Goal: Task Accomplishment & Management: Use online tool/utility

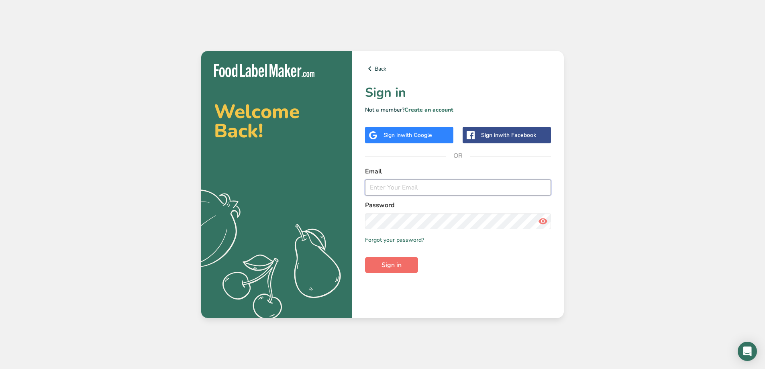
type input "[EMAIL_ADDRESS][PERSON_NAME][DOMAIN_NAME]"
click at [393, 268] on span "Sign in" at bounding box center [391, 265] width 20 height 10
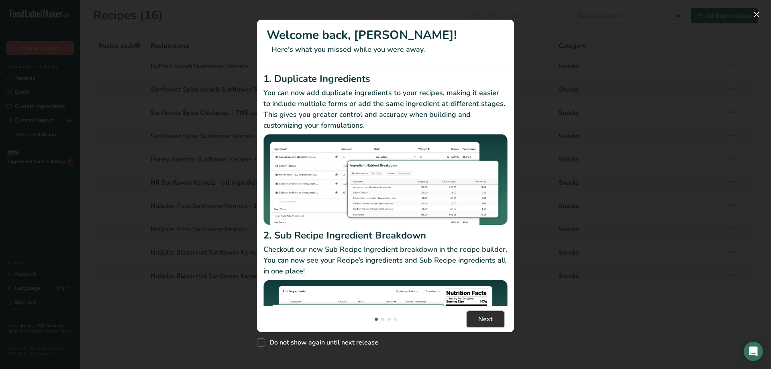
click at [483, 319] on span "Next" at bounding box center [485, 319] width 14 height 10
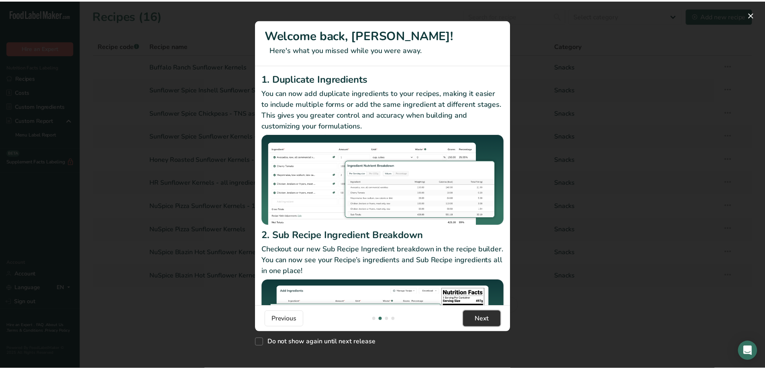
scroll to position [0, 251]
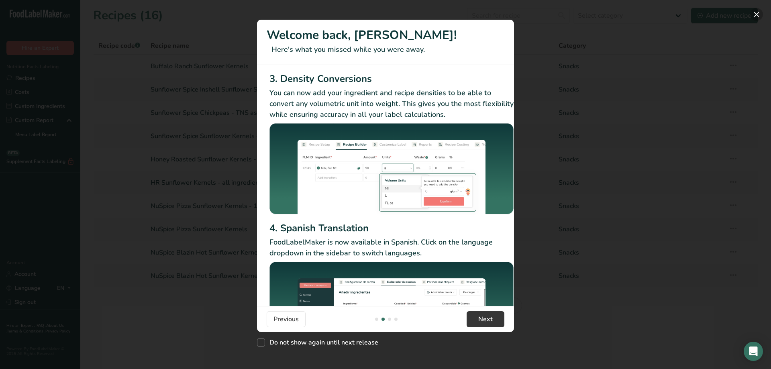
click at [757, 16] on button "New Features" at bounding box center [756, 14] width 13 height 13
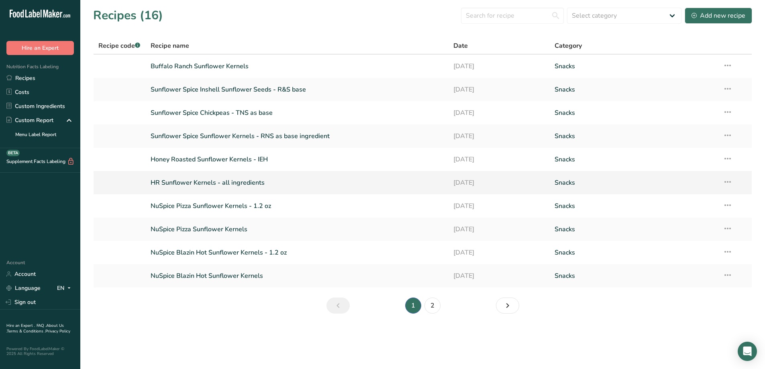
click at [212, 183] on link "HR Sunflower Kernels - all ingredients" at bounding box center [297, 182] width 293 height 17
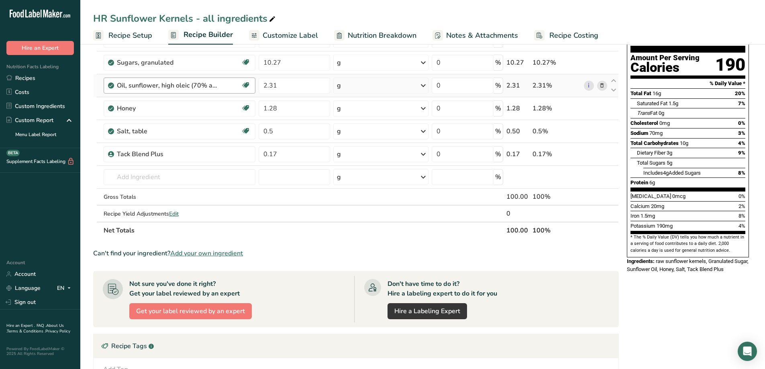
scroll to position [75, 0]
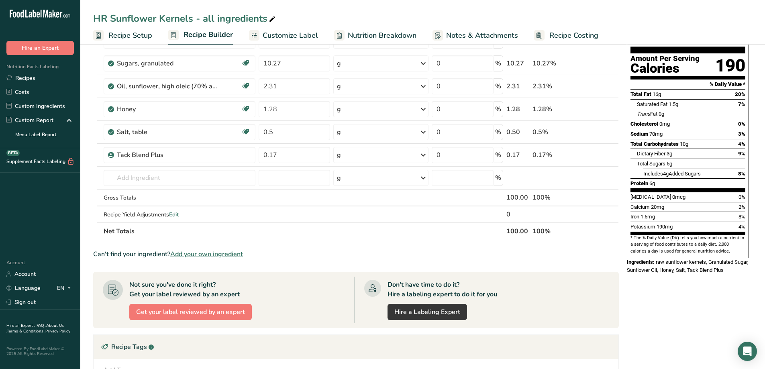
click at [143, 38] on span "Recipe Setup" at bounding box center [130, 35] width 44 height 11
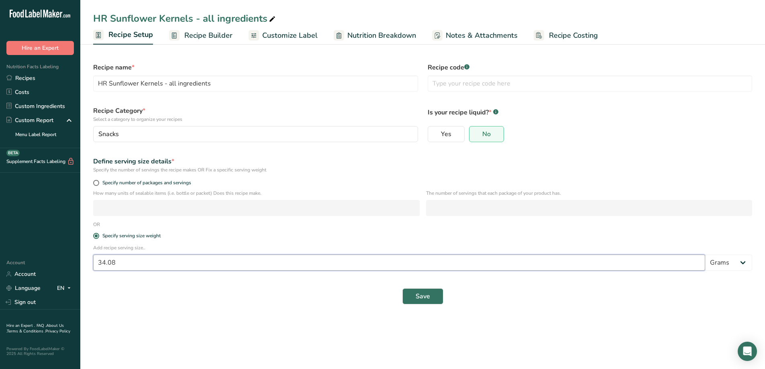
drag, startPoint x: 118, startPoint y: 263, endPoint x: 96, endPoint y: 263, distance: 22.5
click at [96, 263] on input "34.08" at bounding box center [399, 263] width 612 height 16
type input "100"
click at [424, 291] on button "Save" at bounding box center [422, 296] width 41 height 16
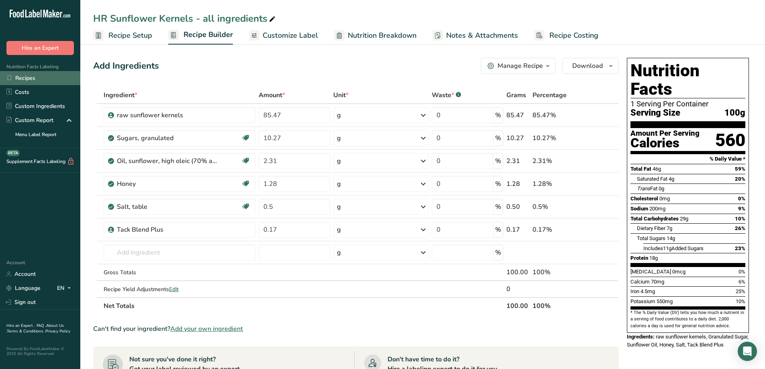
click at [31, 82] on link "Recipes" at bounding box center [40, 78] width 80 height 14
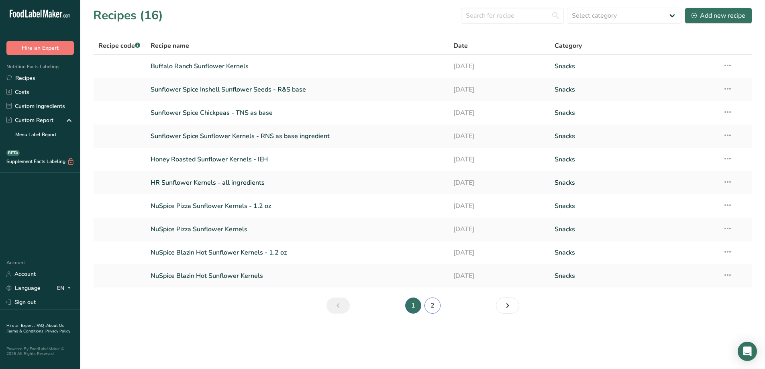
click at [434, 308] on link "2" at bounding box center [432, 306] width 16 height 16
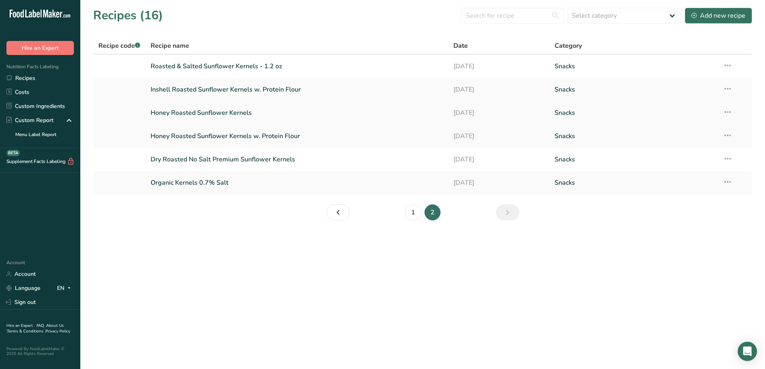
click at [231, 114] on link "Honey Roasted Sunflower Kernels" at bounding box center [297, 112] width 293 height 17
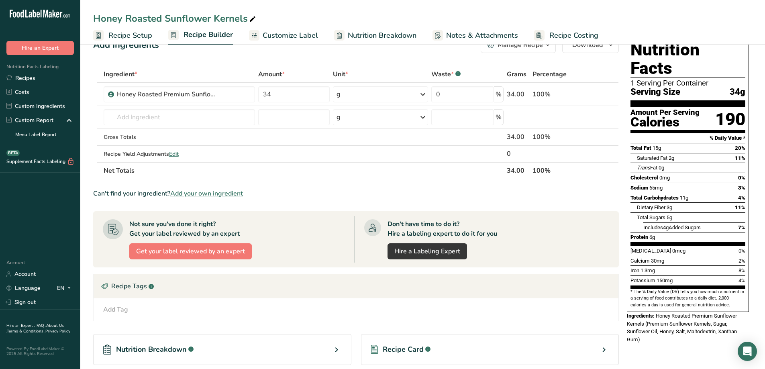
scroll to position [40, 0]
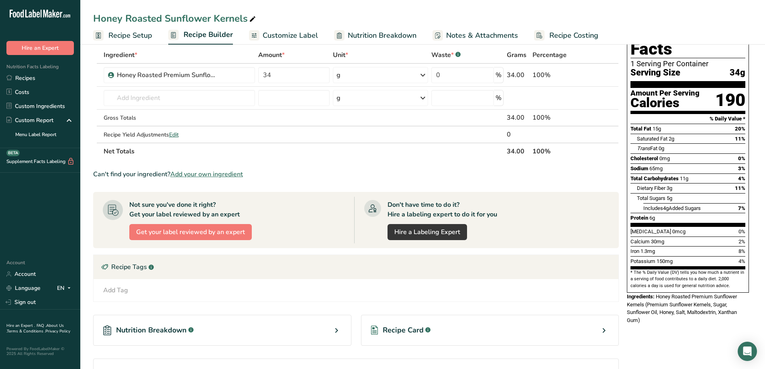
click at [116, 31] on span "Recipe Setup" at bounding box center [130, 35] width 44 height 11
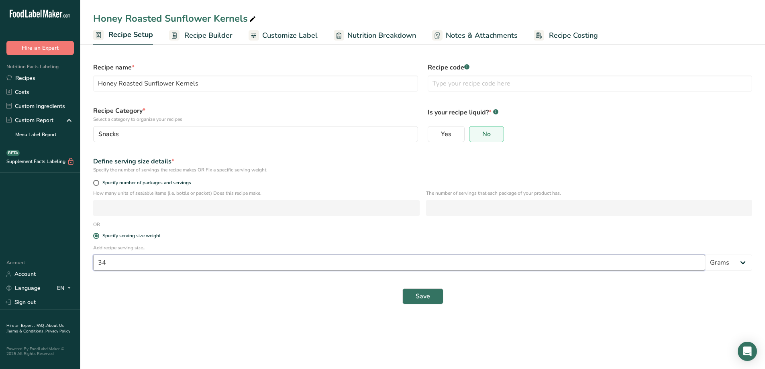
drag, startPoint x: 111, startPoint y: 261, endPoint x: 63, endPoint y: 261, distance: 47.8
click at [63, 261] on div ".a-20{fill:#fff;} Hire an Expert Nutrition Facts Labeling Recipes Costs Custom …" at bounding box center [382, 184] width 765 height 369
type input "100"
click at [431, 299] on button "Save" at bounding box center [422, 296] width 41 height 16
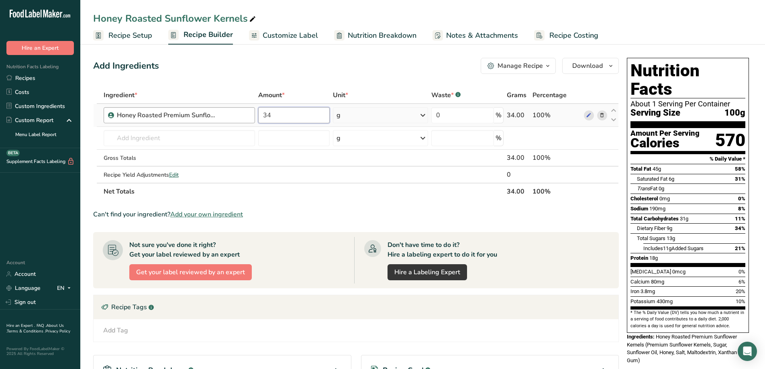
drag, startPoint x: 289, startPoint y: 114, endPoint x: 253, endPoint y: 114, distance: 36.9
click at [253, 114] on tr "Honey Roasted Premium Sunflower Kernels 34 g Portions 1 g Weight Units g kg mg …" at bounding box center [356, 115] width 525 height 23
type input "100"
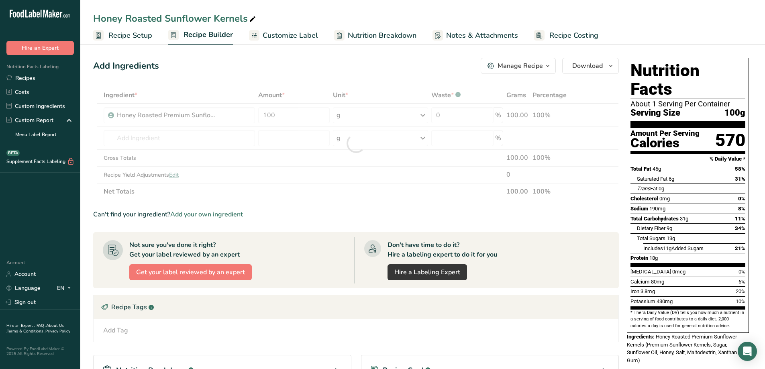
click at [341, 200] on div "Ingredient * Amount * Unit * Waste * .a-a{fill:#347362;}.b-a{fill:#fff;} Grams …" at bounding box center [356, 143] width 526 height 113
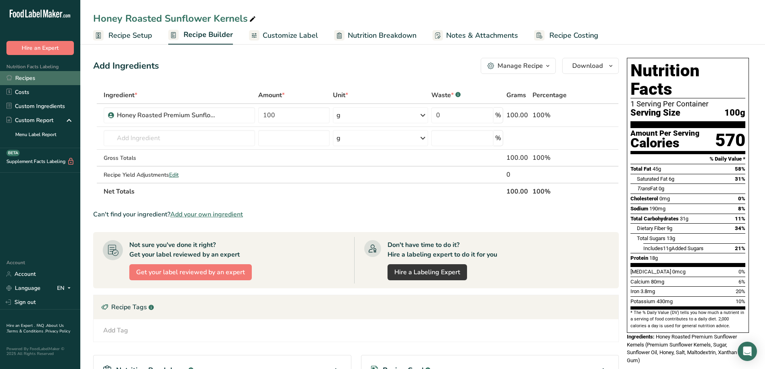
click at [49, 82] on link "Recipes" at bounding box center [40, 78] width 80 height 14
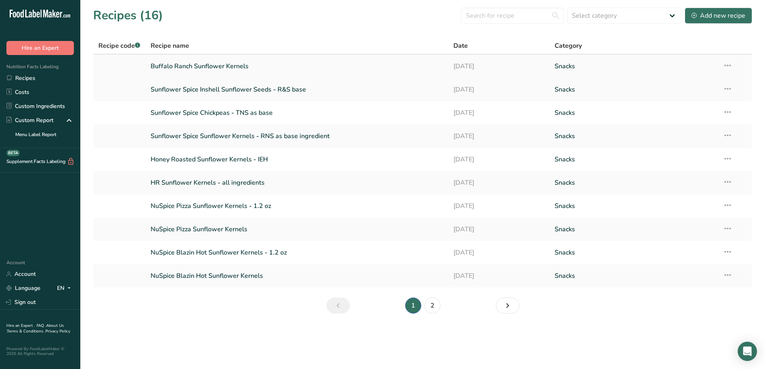
click at [217, 65] on link "Buffalo Ranch Sunflower Kernels" at bounding box center [297, 66] width 293 height 17
